Goal: Transaction & Acquisition: Download file/media

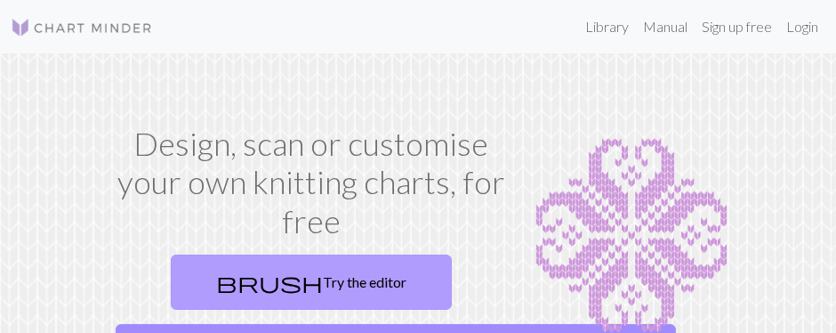
click at [309, 279] on link "brush Try the editor" at bounding box center [311, 281] width 281 height 55
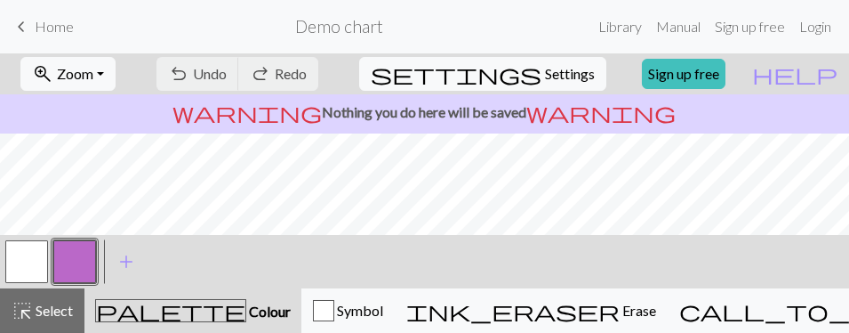
click at [240, 256] on div "< > add Add a colour" at bounding box center [424, 261] width 849 height 53
click at [198, 255] on div "< > add Add a colour" at bounding box center [424, 261] width 849 height 53
click at [108, 301] on div "palette Colour Colour" at bounding box center [193, 310] width 196 height 23
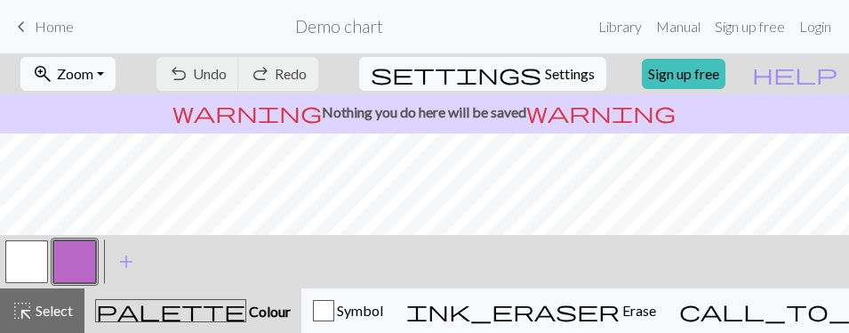
click at [112, 304] on div "palette Colour Colour" at bounding box center [193, 310] width 196 height 23
click at [621, 24] on link "Library" at bounding box center [620, 27] width 58 height 36
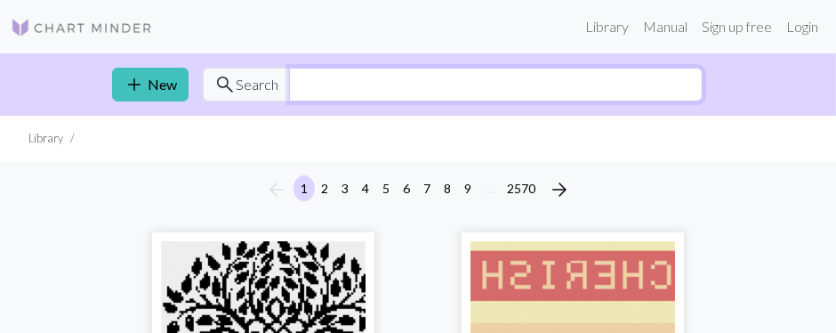
click at [346, 81] on input "text" at bounding box center [495, 85] width 413 height 34
type input "horses"
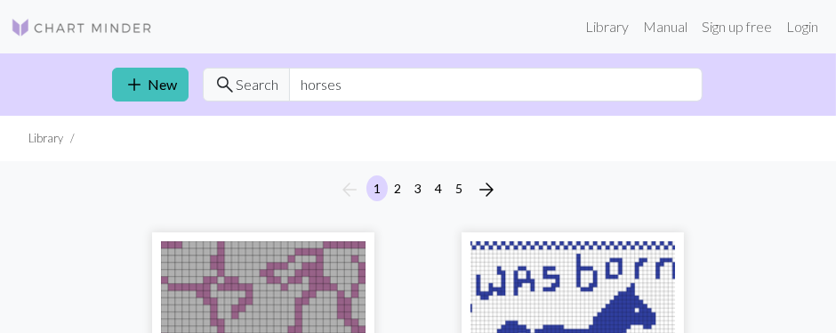
click at [101, 196] on div "arrow_back 1 2 3 4 5 arrow_forward" at bounding box center [418, 189] width 836 height 57
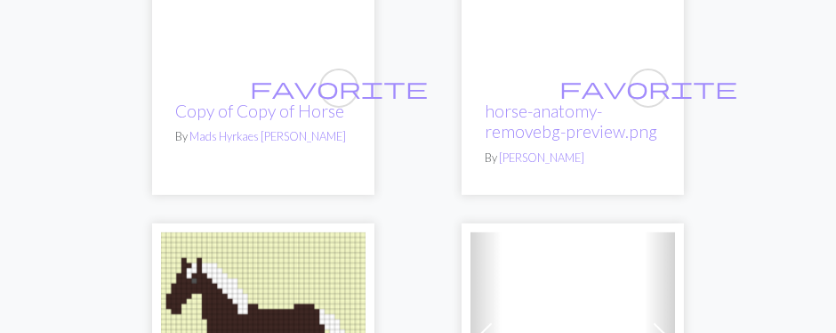
scroll to position [918, 0]
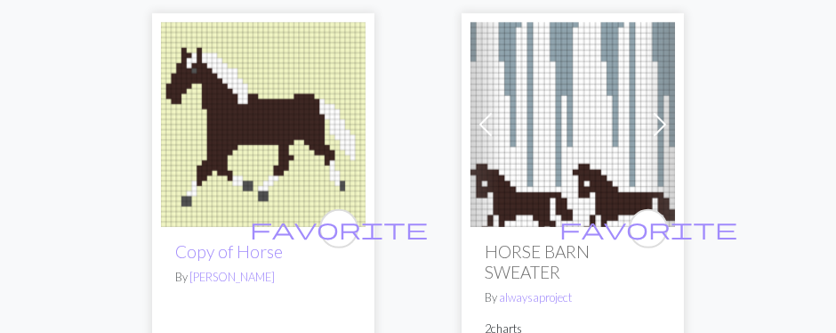
click at [221, 113] on img at bounding box center [263, 124] width 205 height 205
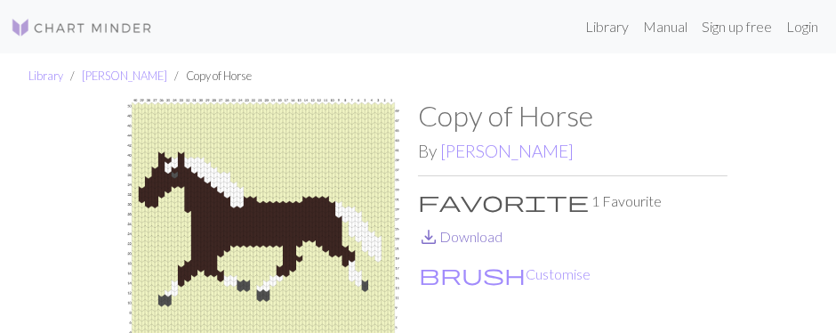
click at [459, 230] on link "save_alt Download" at bounding box center [460, 236] width 84 height 17
click at [477, 271] on button "brush Customise" at bounding box center [504, 273] width 173 height 23
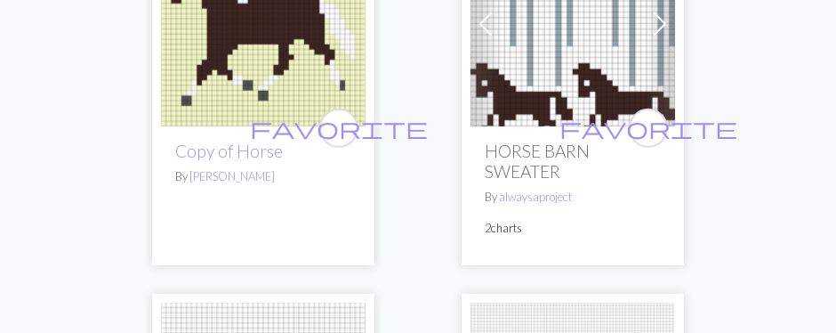
scroll to position [1024, 0]
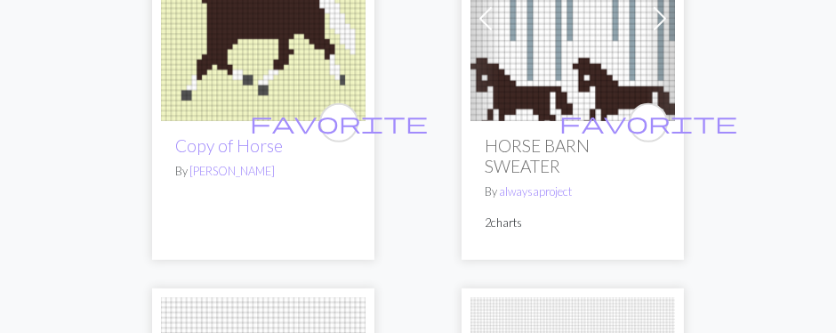
click at [538, 121] on div "favorite HORSE BARN SWEATER By alwaysaproject 2 charts" at bounding box center [572, 190] width 205 height 139
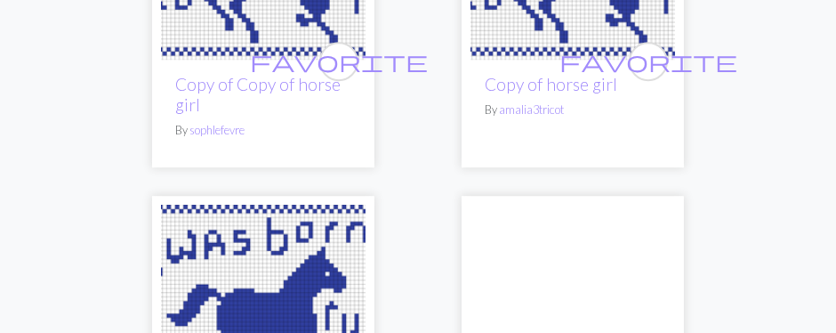
scroll to position [5195, 0]
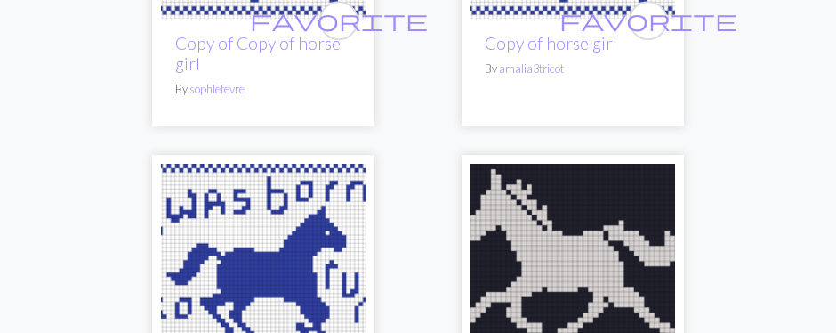
click at [564, 179] on img at bounding box center [572, 266] width 205 height 205
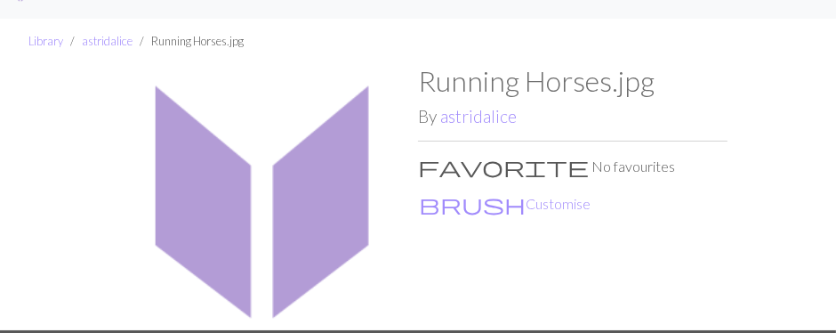
scroll to position [70, 0]
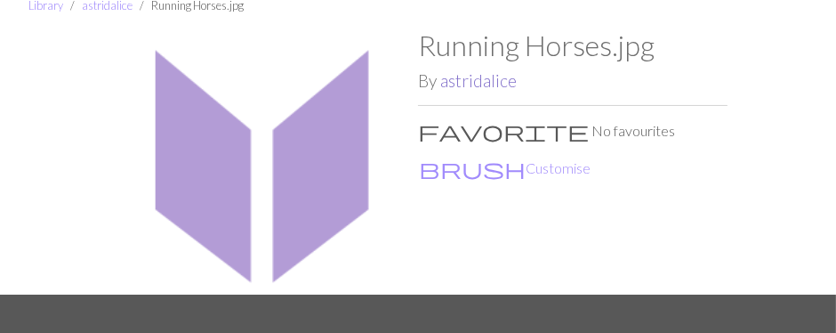
click at [489, 78] on link "astridalice" at bounding box center [478, 80] width 76 height 20
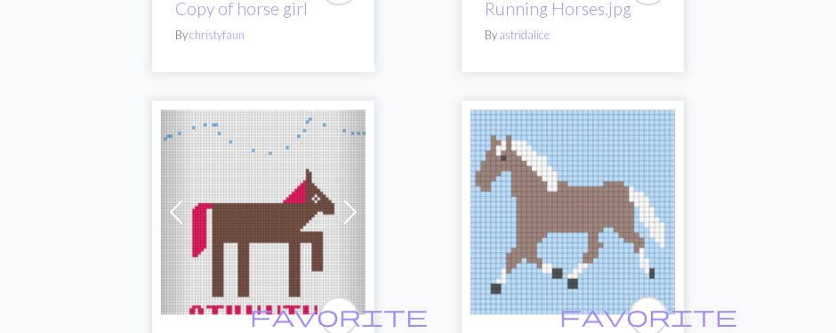
scroll to position [5584, 0]
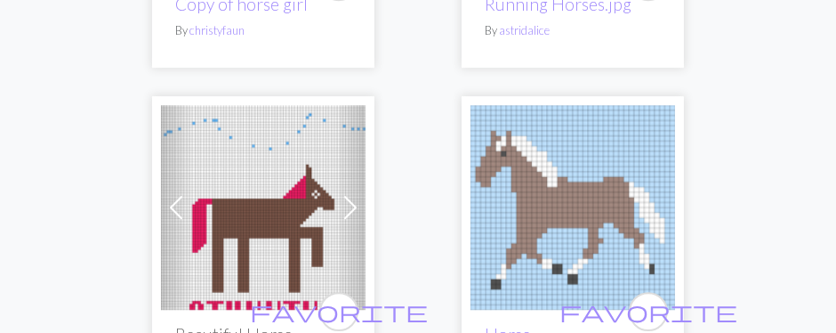
click at [572, 105] on img at bounding box center [572, 207] width 205 height 205
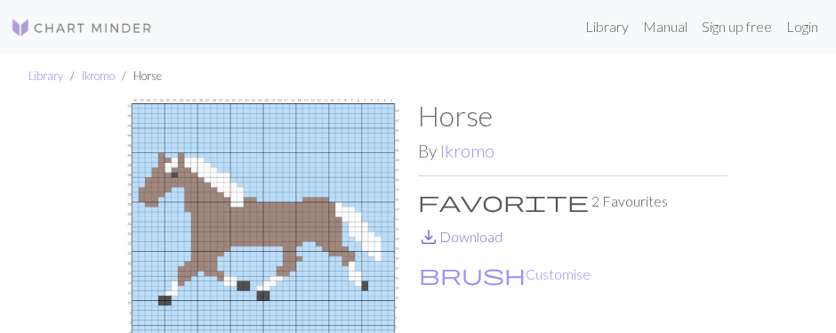
click at [479, 236] on link "save_alt Download" at bounding box center [460, 236] width 84 height 17
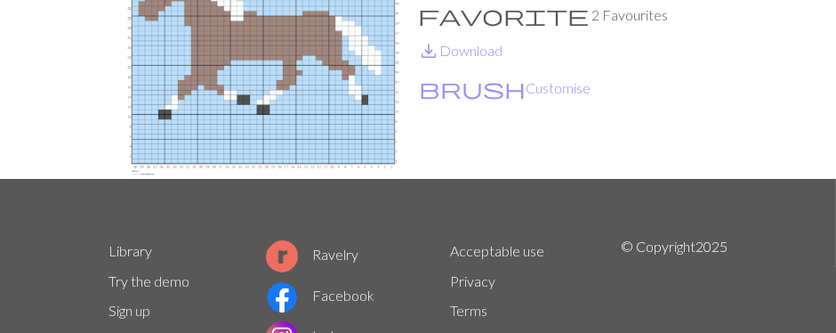
scroll to position [212, 0]
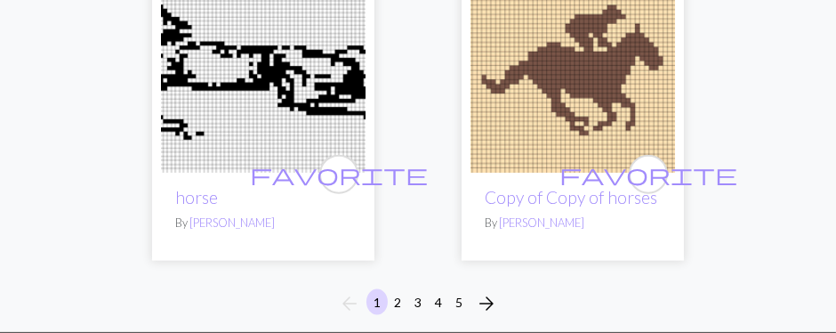
scroll to position [9048, 0]
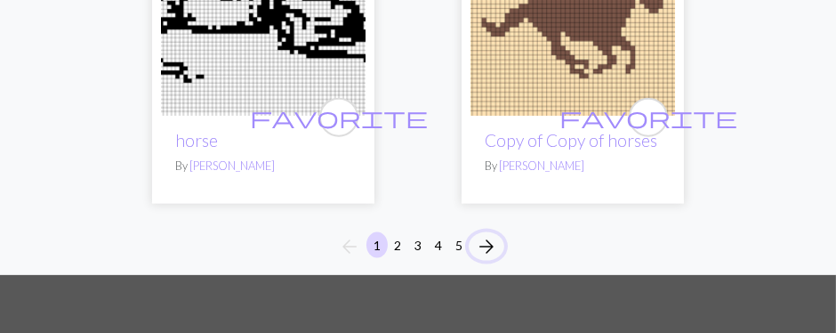
click at [485, 234] on span "arrow_forward" at bounding box center [486, 246] width 21 height 25
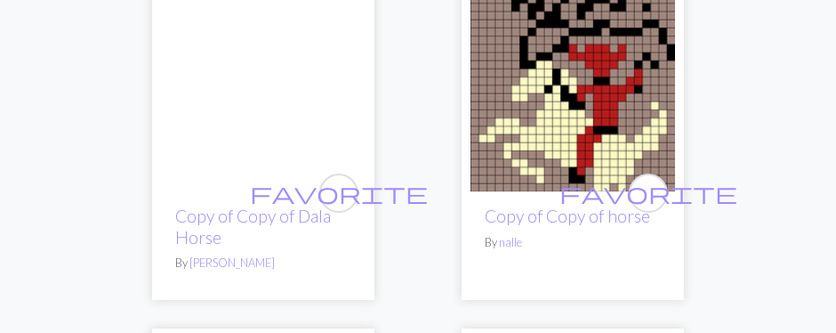
scroll to position [6326, 0]
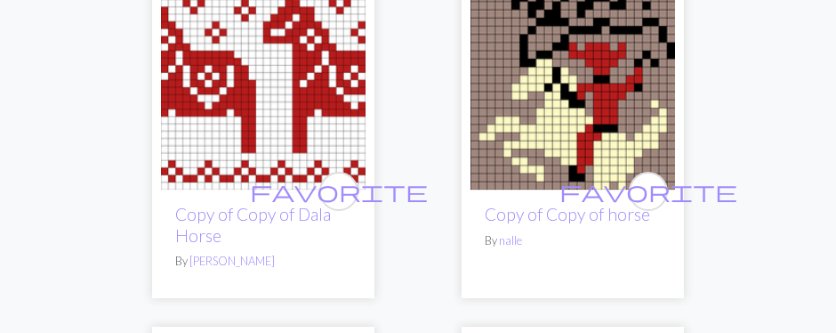
click at [518, 140] on img at bounding box center [572, 87] width 205 height 205
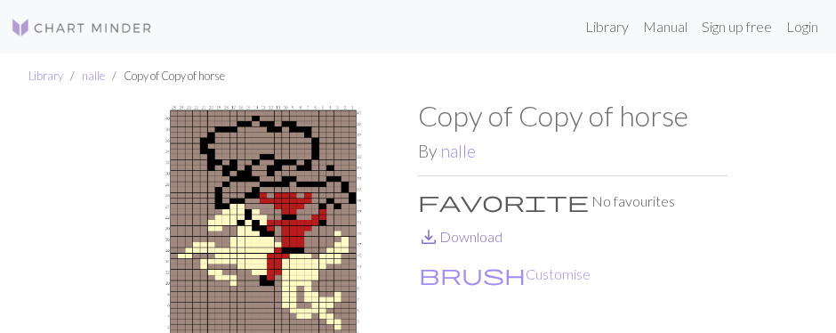
click at [468, 233] on link "save_alt Download" at bounding box center [460, 236] width 84 height 17
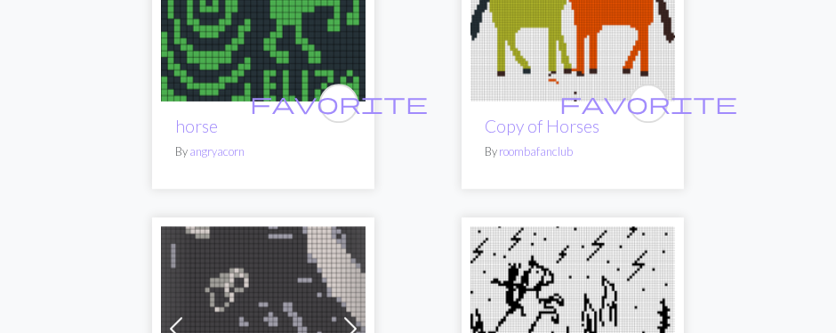
scroll to position [4594, 0]
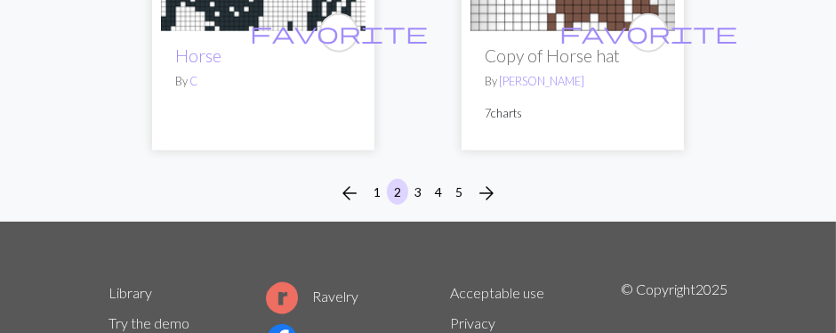
scroll to position [8908, 0]
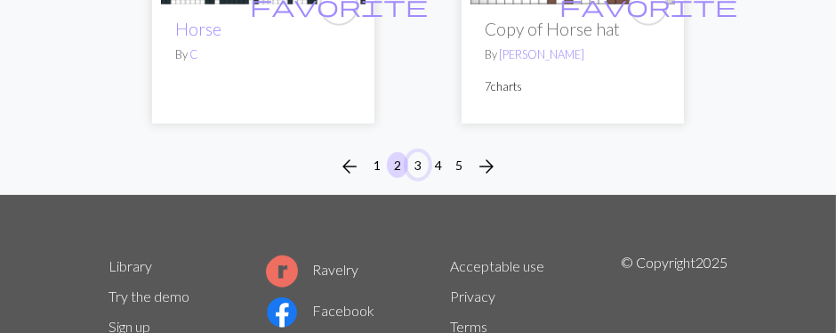
click at [417, 161] on button "3" at bounding box center [417, 165] width 21 height 26
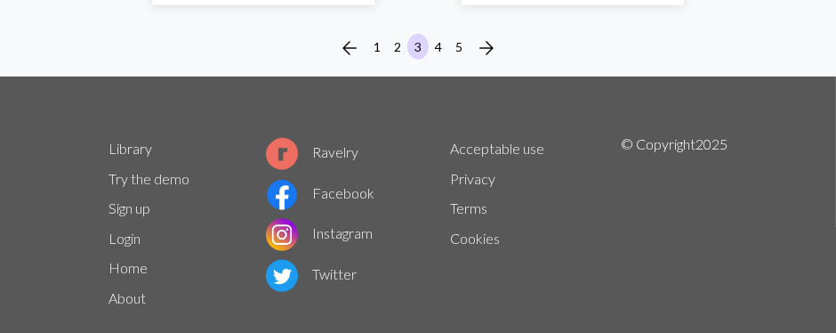
scroll to position [9048, 0]
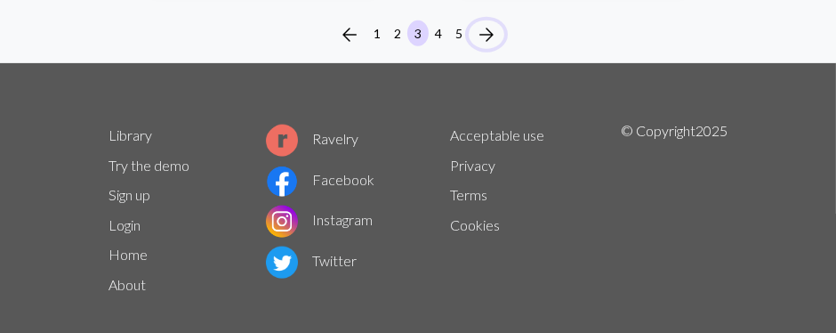
click at [489, 34] on span "arrow_forward" at bounding box center [486, 34] width 21 height 25
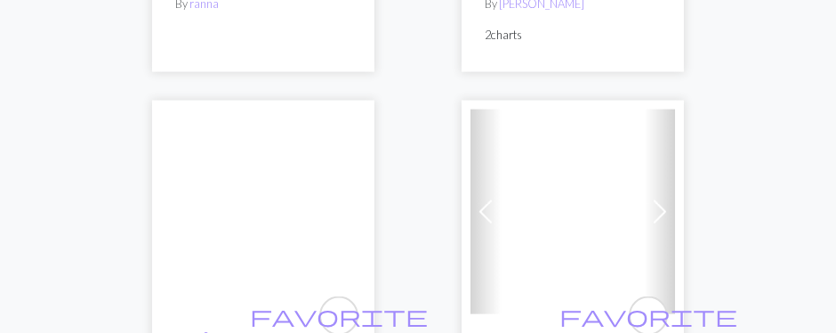
scroll to position [2615, 0]
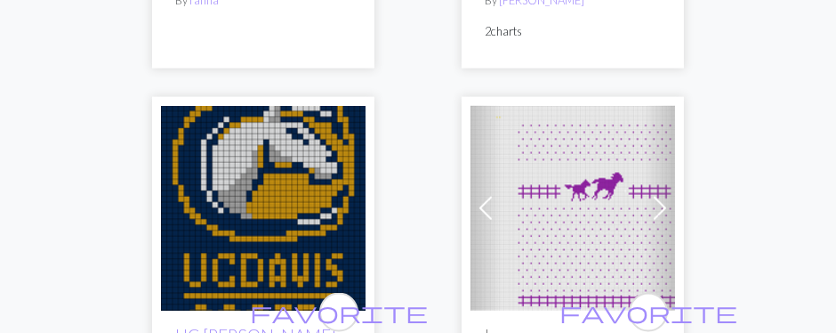
click at [508, 232] on img at bounding box center [572, 208] width 205 height 205
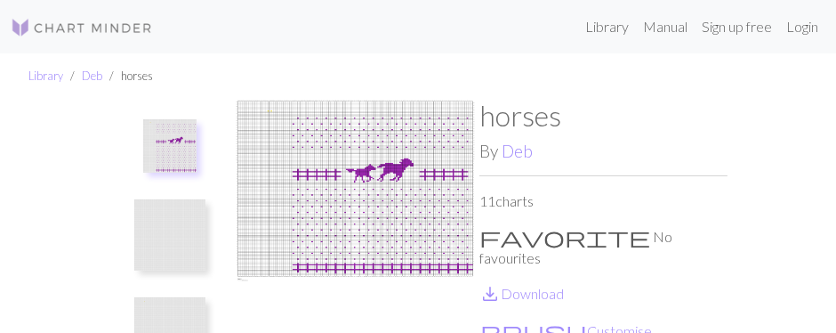
click at [422, 196] on img at bounding box center [355, 232] width 248 height 266
click at [549, 285] on link "save_alt Download" at bounding box center [521, 293] width 84 height 17
click at [535, 285] on link "save_alt Download" at bounding box center [521, 293] width 84 height 17
